Goal: Information Seeking & Learning: Learn about a topic

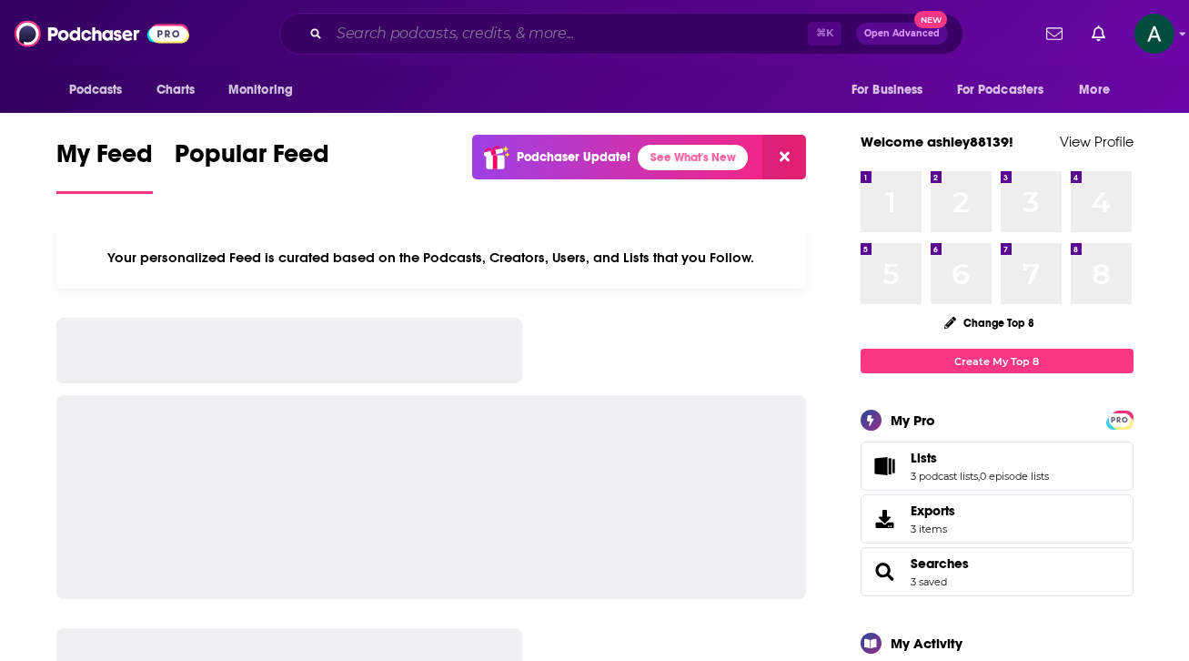
click at [517, 31] on input "Search podcasts, credits, & more..." at bounding box center [568, 33] width 479 height 29
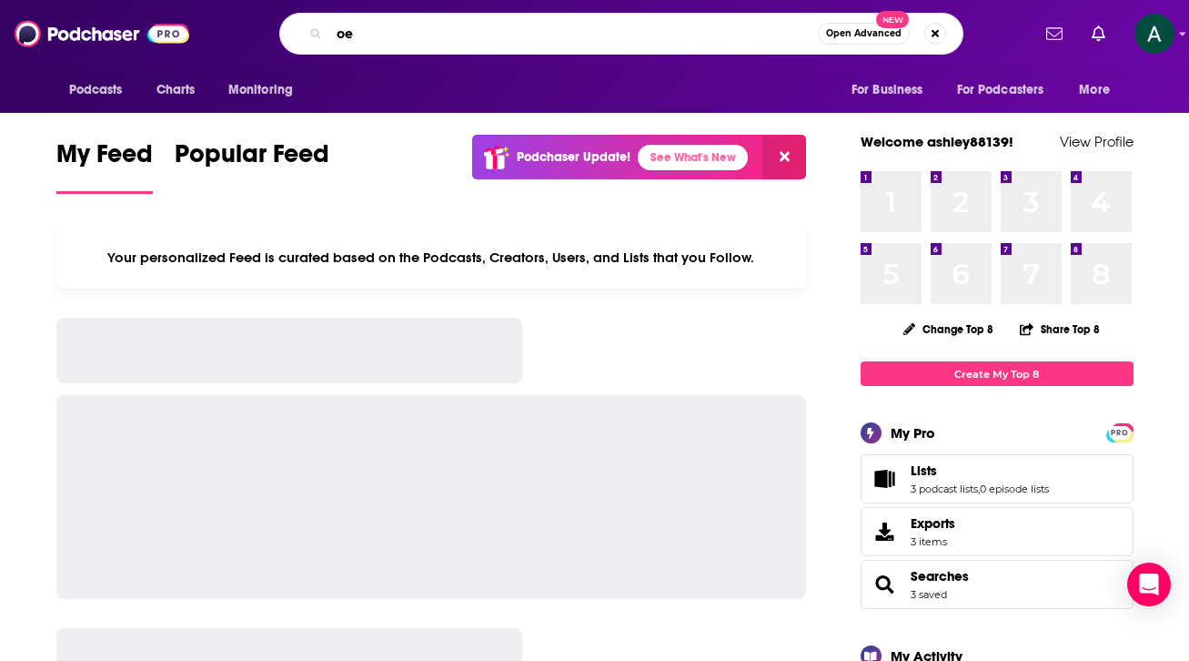
type input "o"
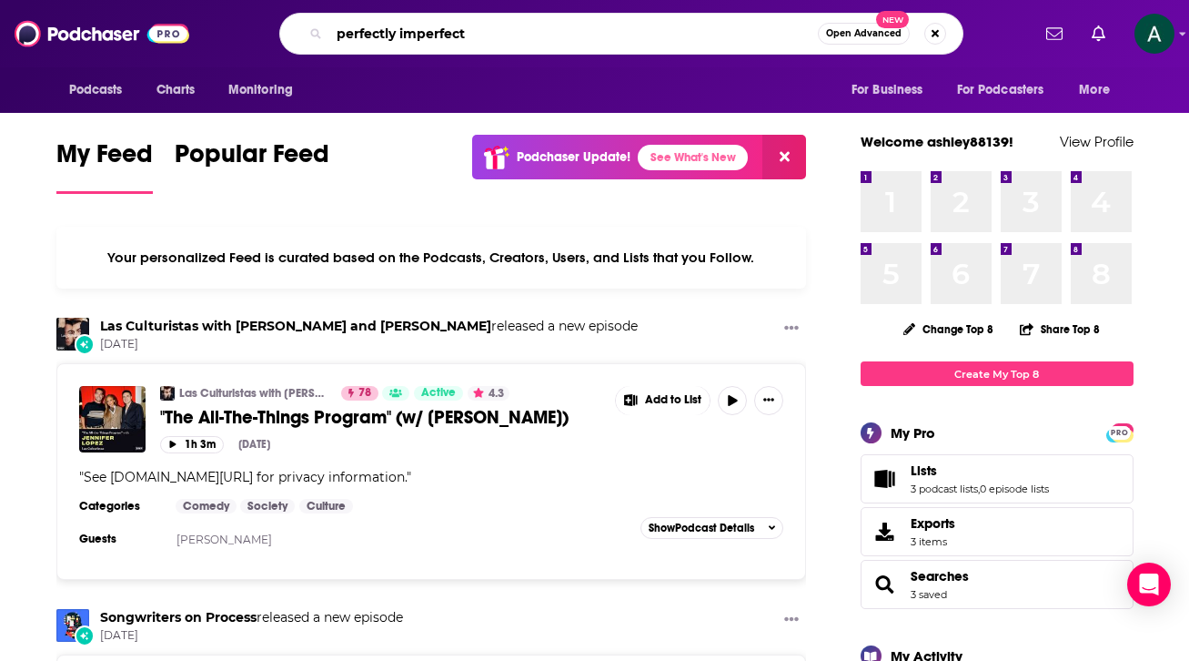
type input "perfectly imperfect"
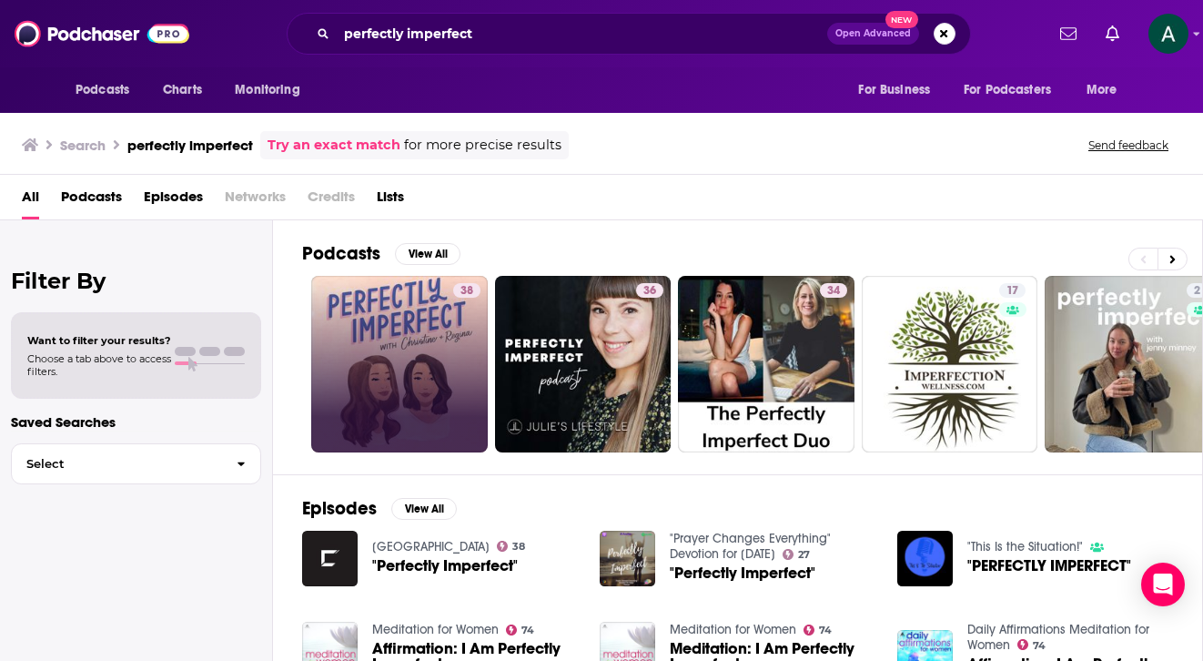
click at [397, 304] on link "38" at bounding box center [399, 364] width 177 height 177
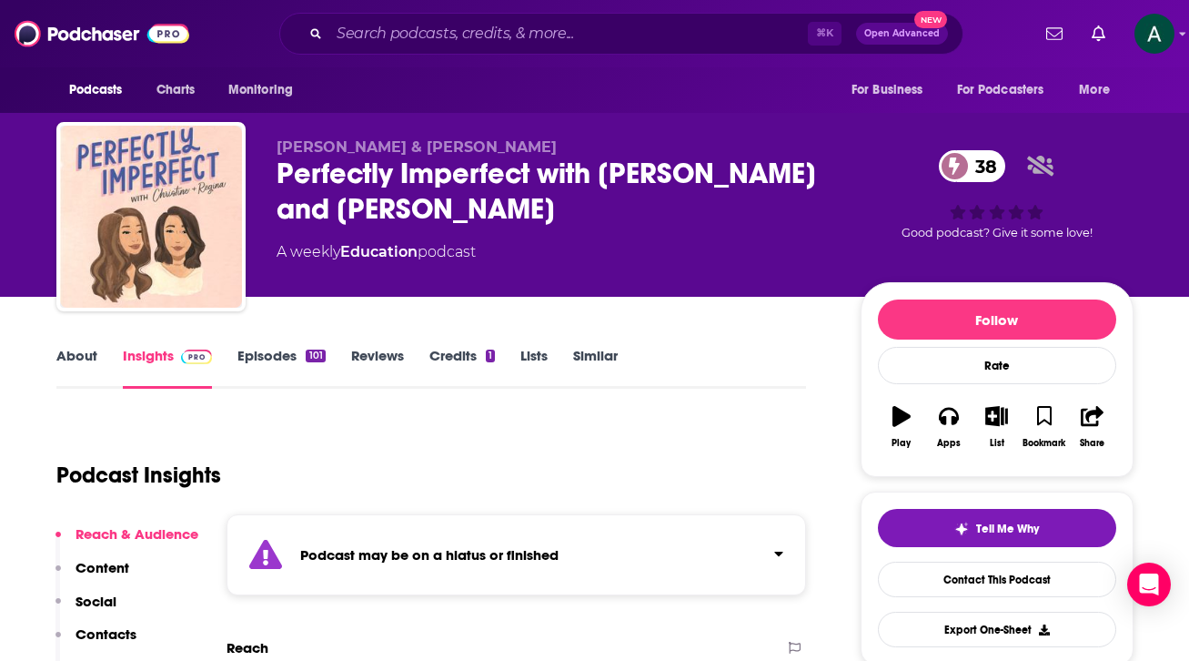
click at [272, 350] on link "Episodes 101" at bounding box center [280, 368] width 87 height 42
